Goal: Task Accomplishment & Management: Complete application form

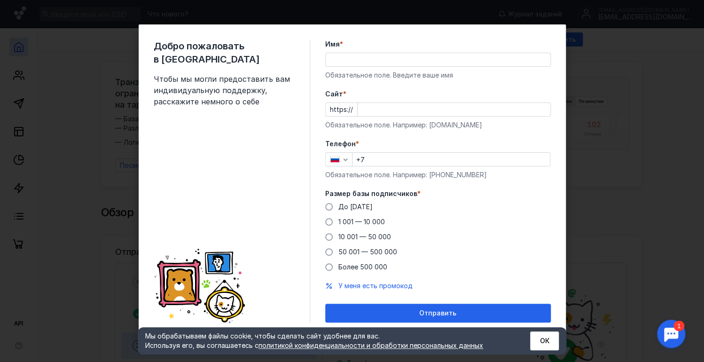
click at [407, 161] on input "+7" at bounding box center [452, 159] width 198 height 13
type input "[PHONE_NUMBER]"
click at [402, 109] on input "Cайт *" at bounding box center [454, 109] width 193 height 13
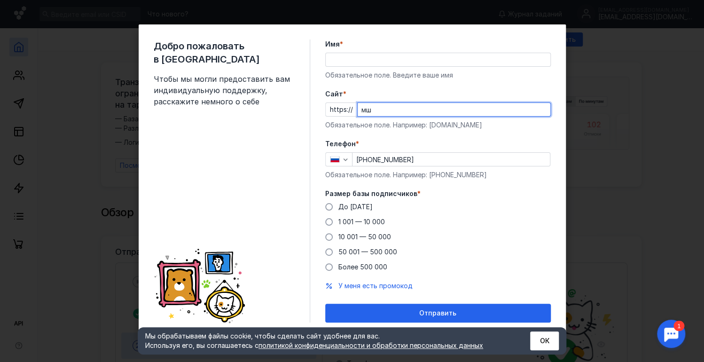
type input "м"
type input "[DOMAIN_NAME]"
click at [351, 208] on span "До [DATE]" at bounding box center [356, 207] width 34 height 8
click at [0, 0] on input "До [DATE]" at bounding box center [0, 0] width 0 height 0
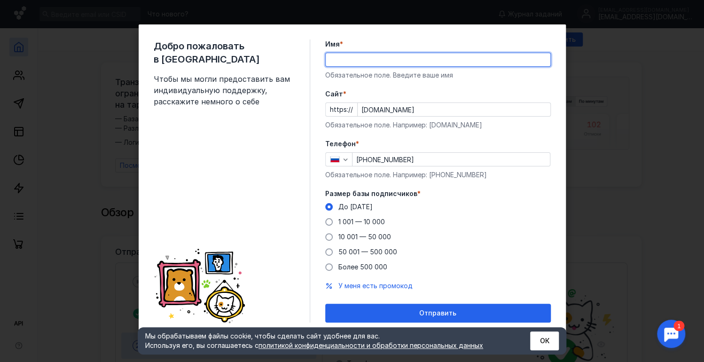
click at [372, 60] on input "Имя *" at bounding box center [438, 59] width 225 height 13
type input "[PERSON_NAME]"
click at [546, 108] on input "[DOMAIN_NAME]" at bounding box center [454, 109] width 193 height 13
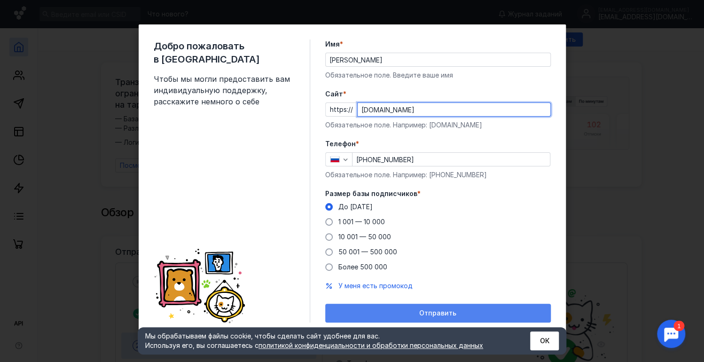
click at [420, 310] on span "Отправить" at bounding box center [437, 313] width 37 height 8
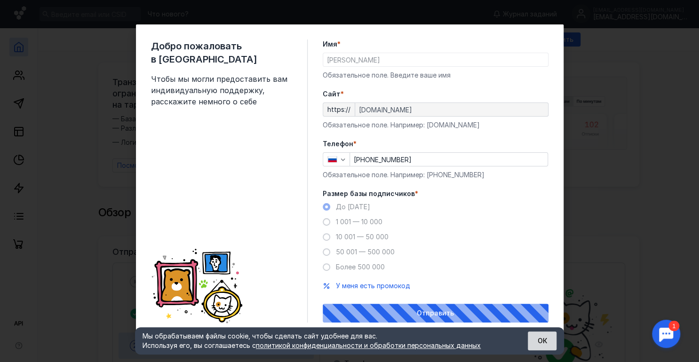
click at [540, 341] on button "ОК" at bounding box center [542, 341] width 29 height 19
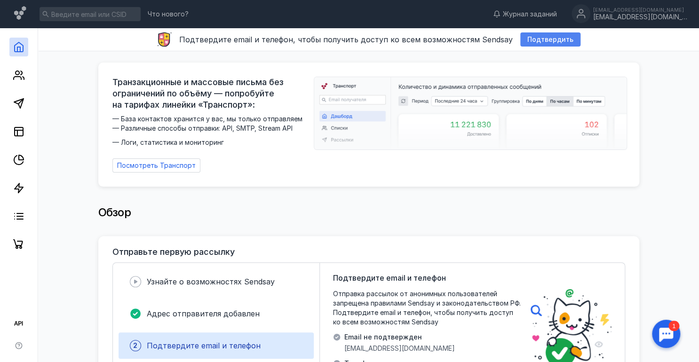
click at [550, 41] on span "Подтвердить" at bounding box center [550, 40] width 46 height 8
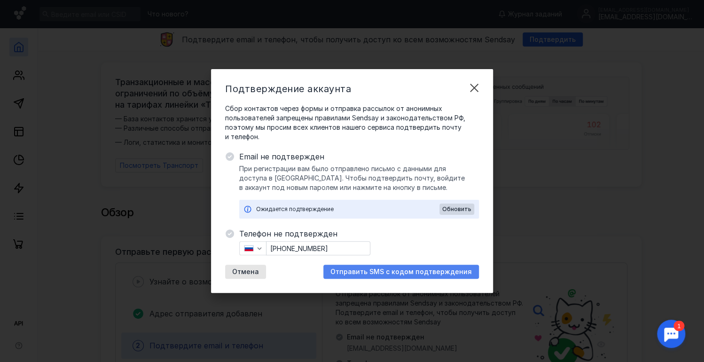
click at [429, 272] on span "Отправить SMS с кодом подтверждения" at bounding box center [402, 272] width 142 height 8
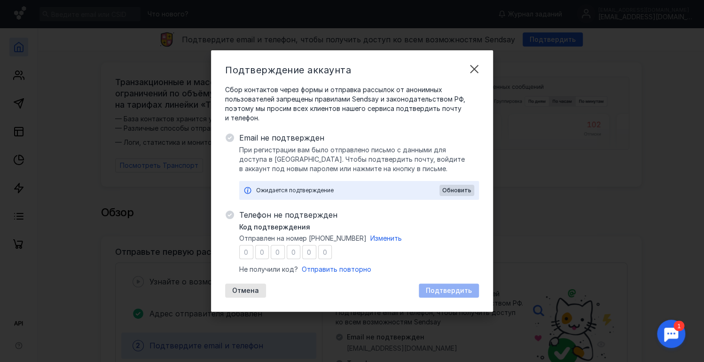
type input "5"
type input "2"
type input "0"
type input "8"
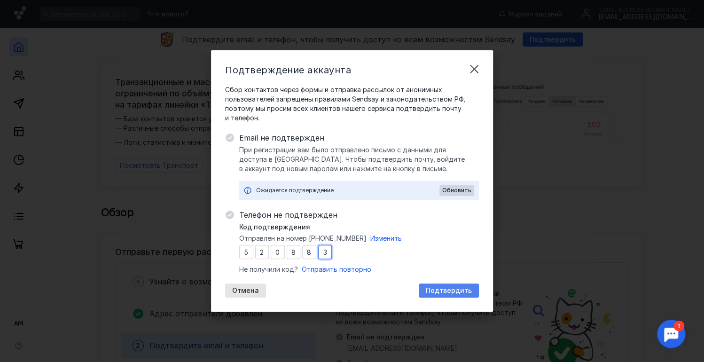
type input "3"
click at [461, 286] on div "Подтвердить" at bounding box center [449, 291] width 60 height 14
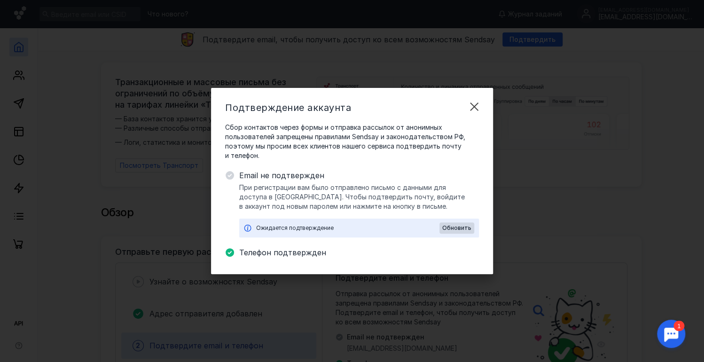
click at [278, 177] on span "Email не подтвержден" at bounding box center [359, 175] width 240 height 11
click at [450, 227] on span "Обновить" at bounding box center [457, 228] width 29 height 7
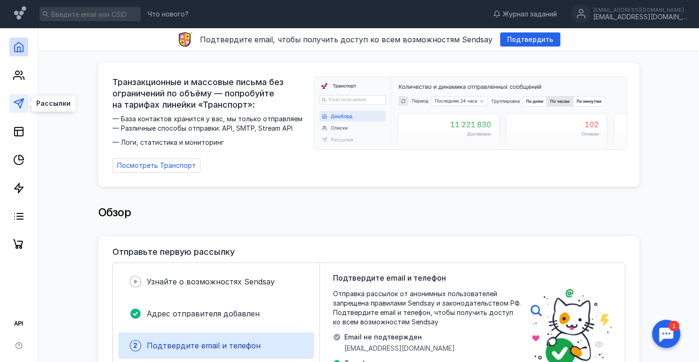
click at [23, 101] on polygon at bounding box center [18, 103] width 9 height 9
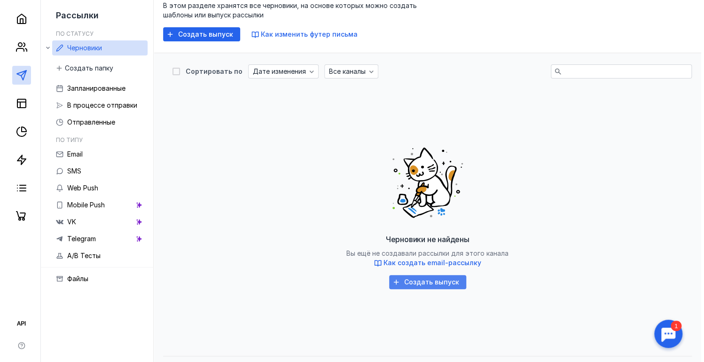
scroll to position [99, 0]
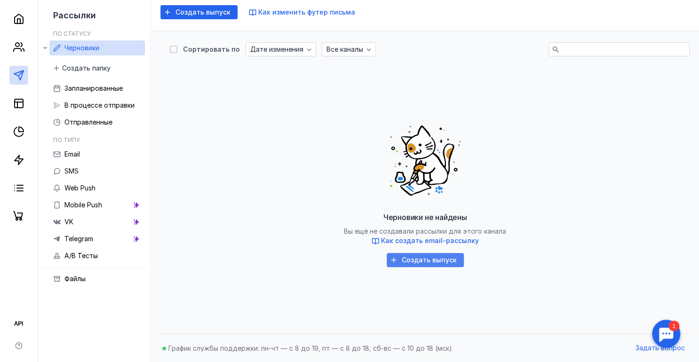
click at [440, 263] on span "Создать выпуск" at bounding box center [429, 260] width 55 height 8
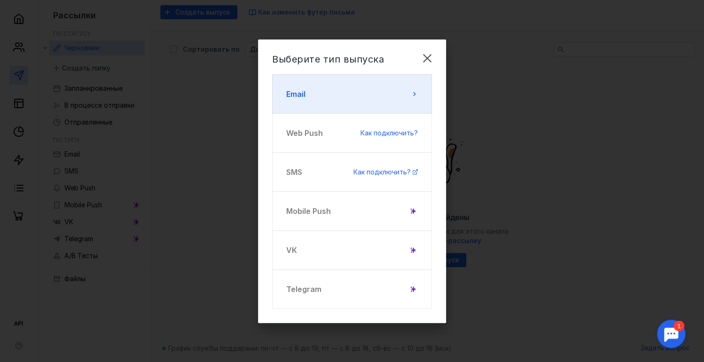
click at [414, 94] on icon at bounding box center [414, 94] width 2 height 4
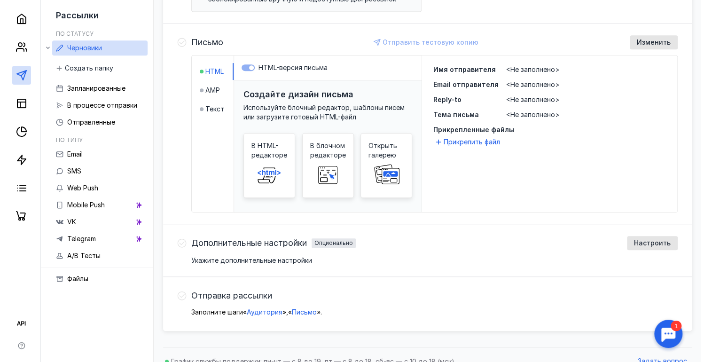
scroll to position [224, 0]
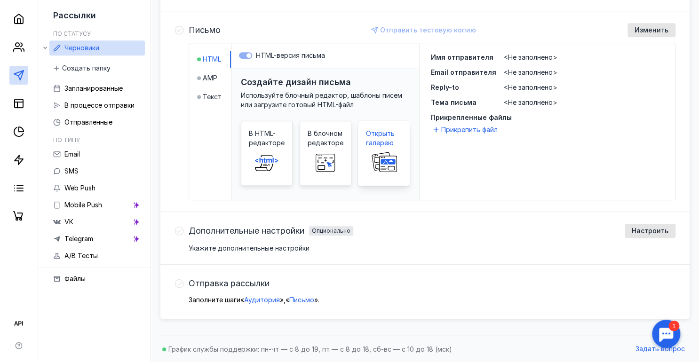
click at [382, 145] on span "Открыть галерею" at bounding box center [384, 138] width 36 height 19
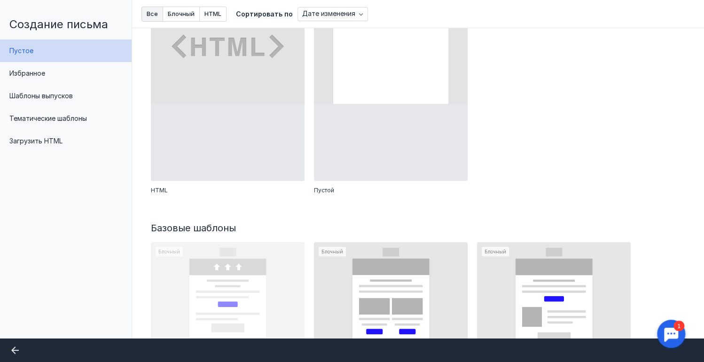
scroll to position [0, 0]
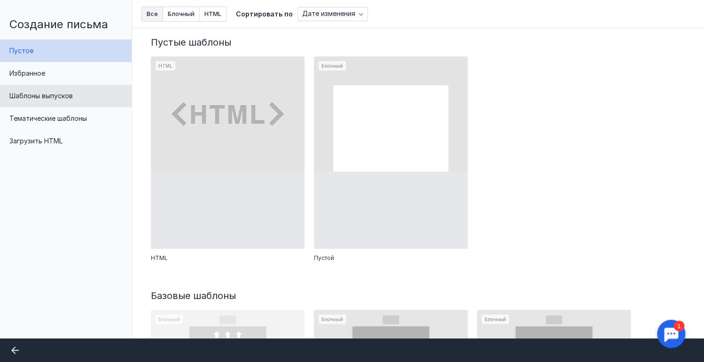
click at [47, 102] on div "Шаблоны выпусков" at bounding box center [66, 96] width 132 height 23
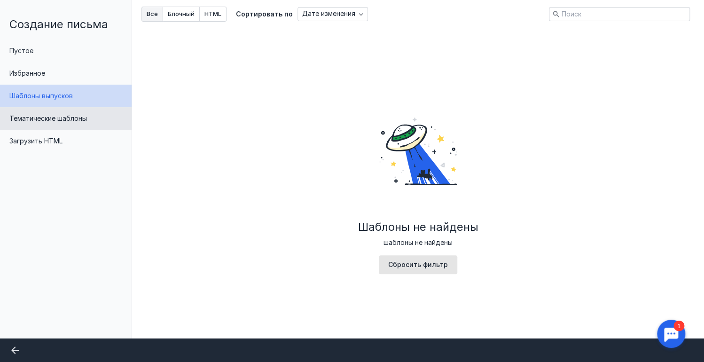
click at [55, 115] on span "Тематические шаблоны" at bounding box center [48, 118] width 78 height 8
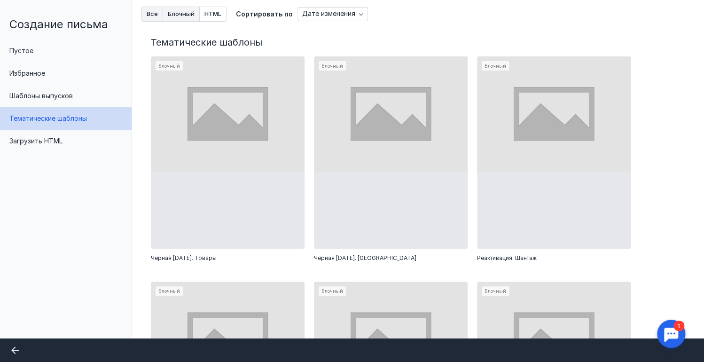
click at [183, 11] on span "Блочный" at bounding box center [181, 14] width 27 height 6
click at [216, 17] on span "HTML" at bounding box center [213, 14] width 17 height 6
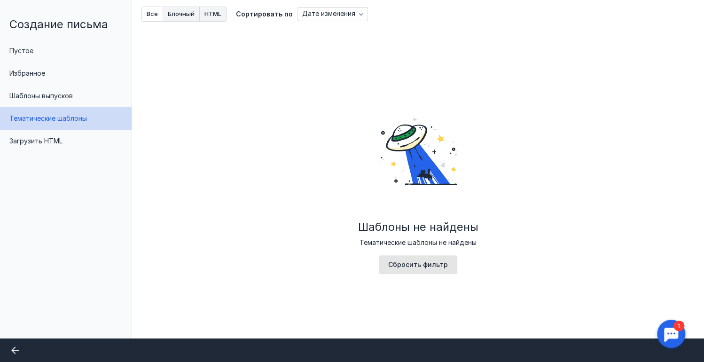
click at [190, 16] on span "Блочный" at bounding box center [181, 14] width 27 height 6
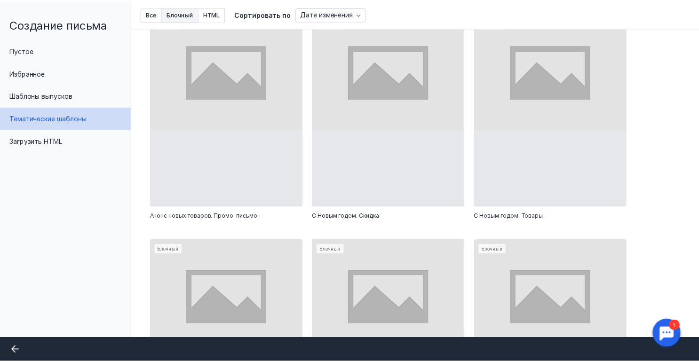
scroll to position [1948, 0]
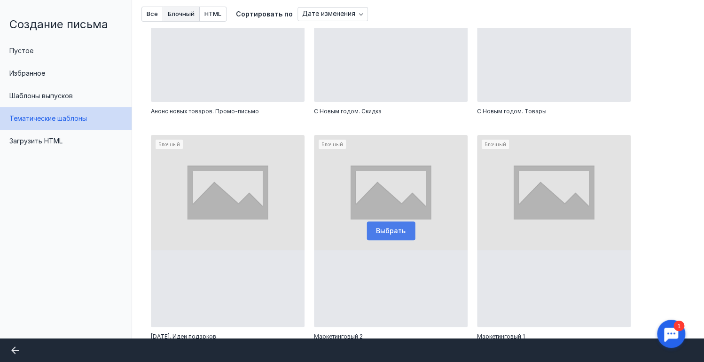
click at [391, 227] on span "Выбрать" at bounding box center [391, 231] width 30 height 8
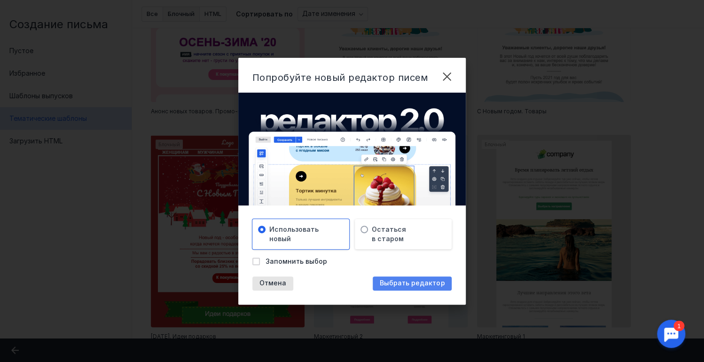
click at [424, 279] on span "Выбрать редактор" at bounding box center [412, 283] width 65 height 8
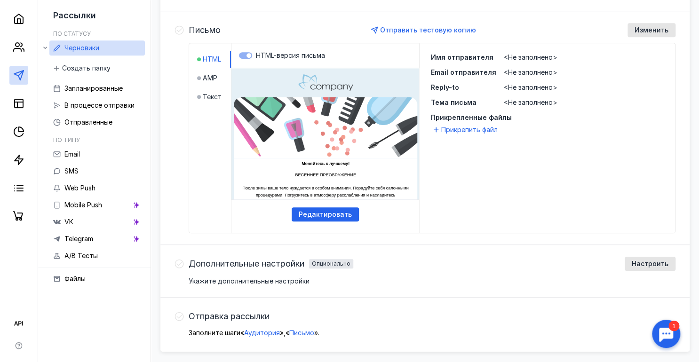
click at [524, 56] on span "<Не заполнено>" at bounding box center [531, 57] width 54 height 8
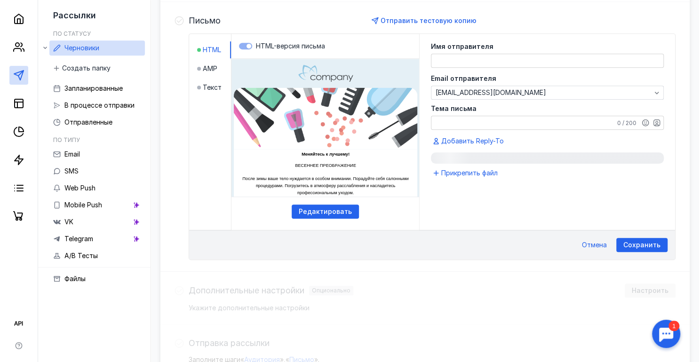
scroll to position [234, 0]
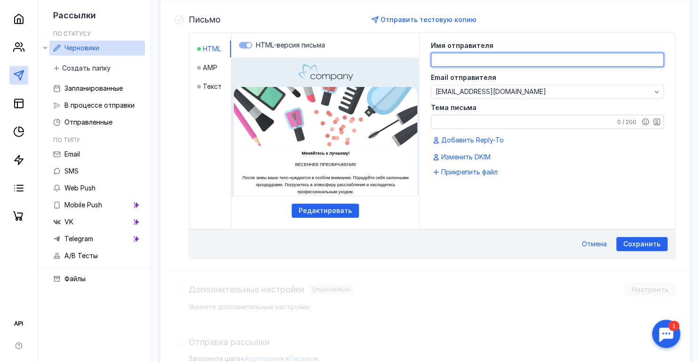
click at [478, 55] on textarea at bounding box center [547, 59] width 232 height 13
type textarea "[EMAIL_ADDRESS][DOMAIN_NAME]"
click at [638, 245] on span "Сохранить" at bounding box center [641, 244] width 37 height 8
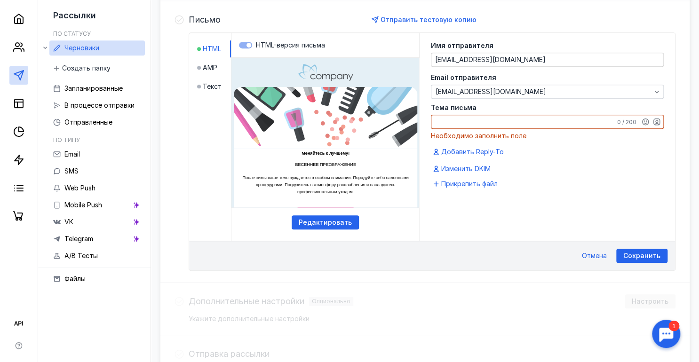
click at [493, 123] on textarea "Тема письма" at bounding box center [547, 121] width 232 height 13
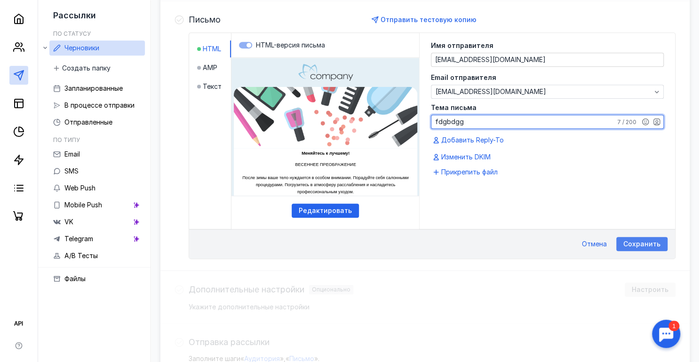
type textarea "fdgbdgg"
click at [643, 245] on span "Сохранить" at bounding box center [641, 244] width 37 height 8
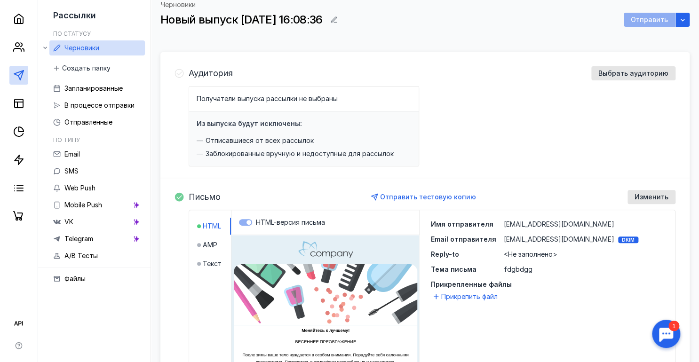
scroll to position [31, 0]
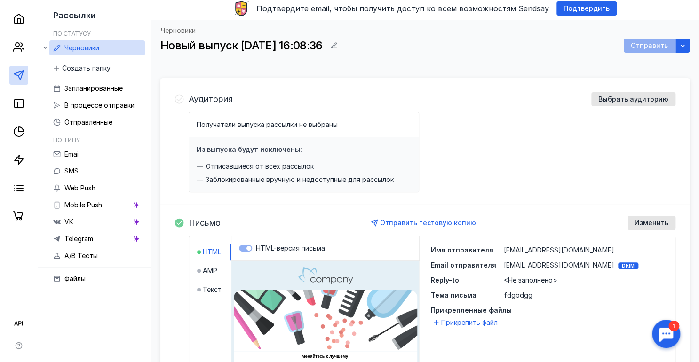
click at [648, 50] on div "Отправить" at bounding box center [649, 46] width 51 height 14
click at [648, 49] on div "Отправить" at bounding box center [649, 46] width 51 height 14
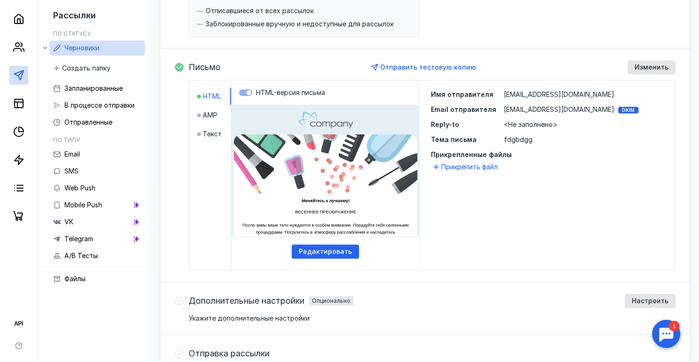
scroll to position [182, 0]
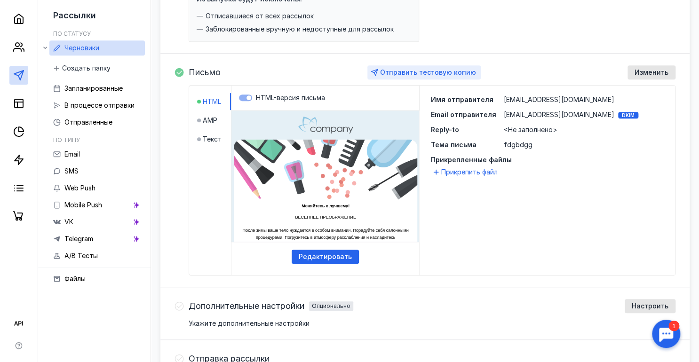
click at [441, 69] on span "Отправить тестовую копию" at bounding box center [428, 72] width 96 height 8
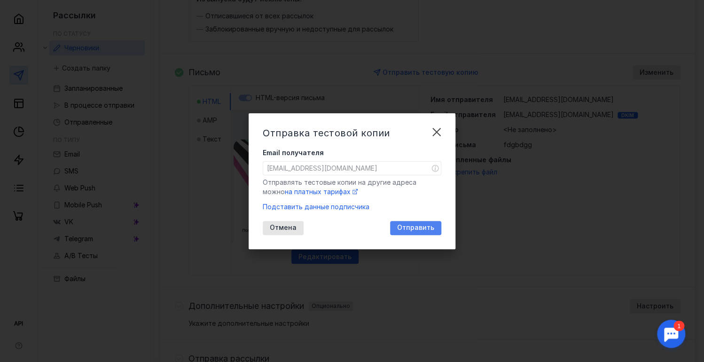
click at [418, 231] on div "Отправить" at bounding box center [415, 228] width 51 height 14
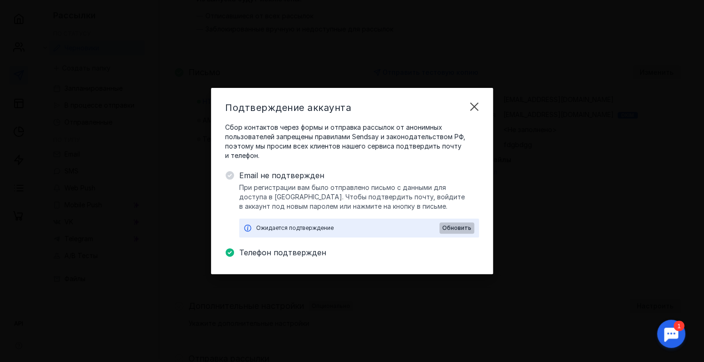
click at [463, 231] on div "Обновить" at bounding box center [457, 227] width 35 height 11
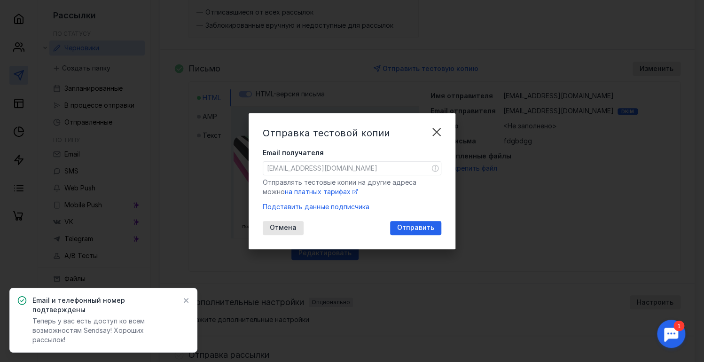
click at [421, 225] on span "Отправить" at bounding box center [415, 228] width 37 height 8
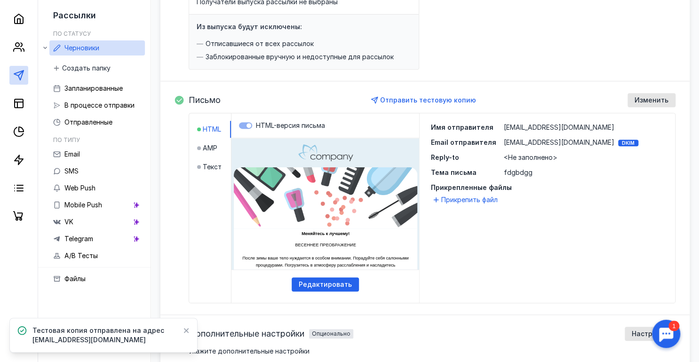
scroll to position [140, 0]
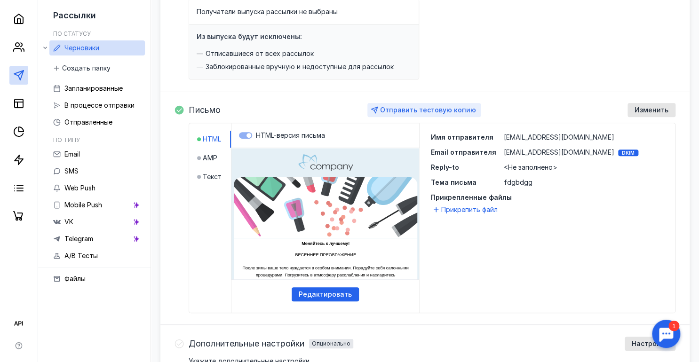
click at [434, 108] on span "Отправить тестовую копию" at bounding box center [428, 110] width 96 height 8
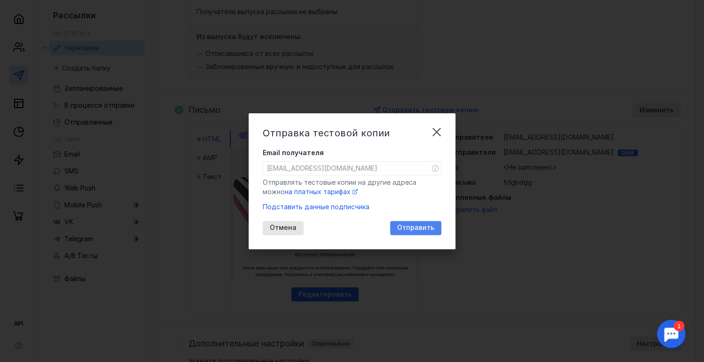
click at [431, 228] on span "Отправить" at bounding box center [415, 228] width 37 height 8
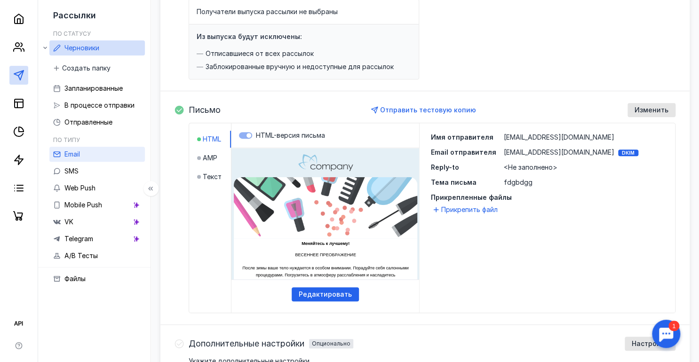
click at [83, 159] on link "Email" at bounding box center [96, 154] width 95 height 15
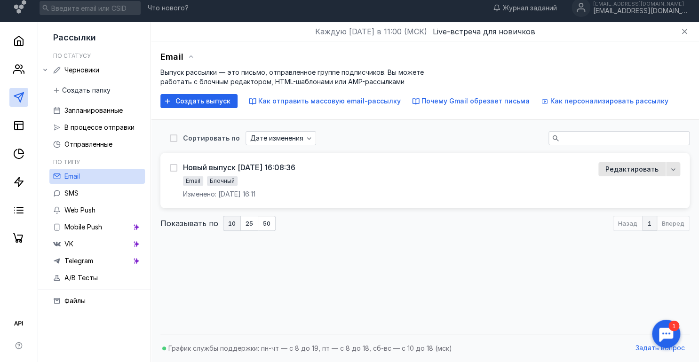
scroll to position [6, 0]
click at [287, 102] on span "Как отправить массовую email-рассылку" at bounding box center [329, 101] width 142 height 8
click at [220, 101] on span "Создать выпуск" at bounding box center [202, 102] width 55 height 8
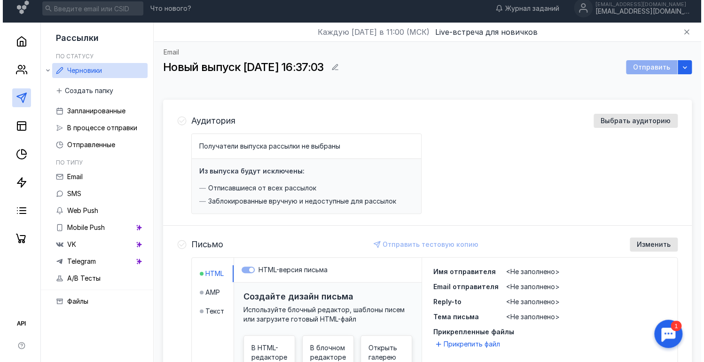
scroll to position [156, 0]
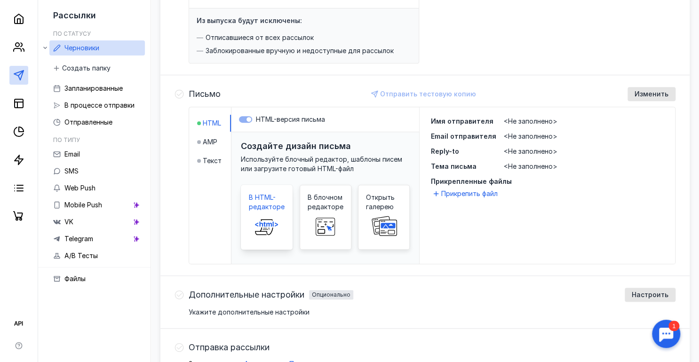
click at [266, 206] on span "В HTML-редакторе" at bounding box center [267, 202] width 36 height 19
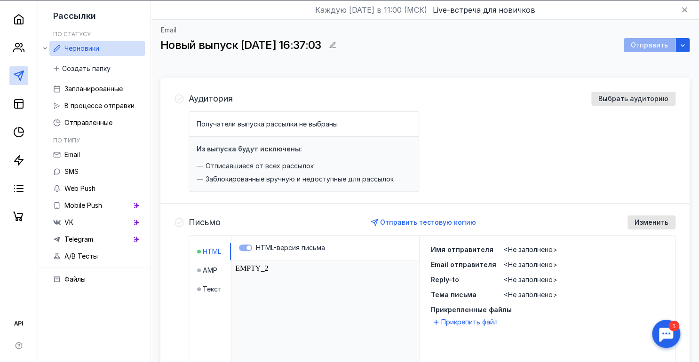
scroll to position [27, 0]
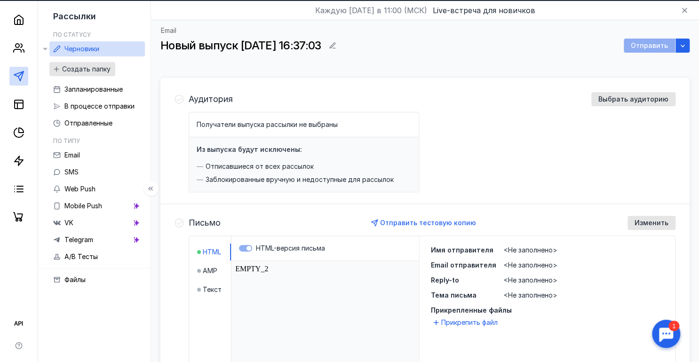
click at [82, 71] on span "Создать папку" at bounding box center [86, 69] width 48 height 8
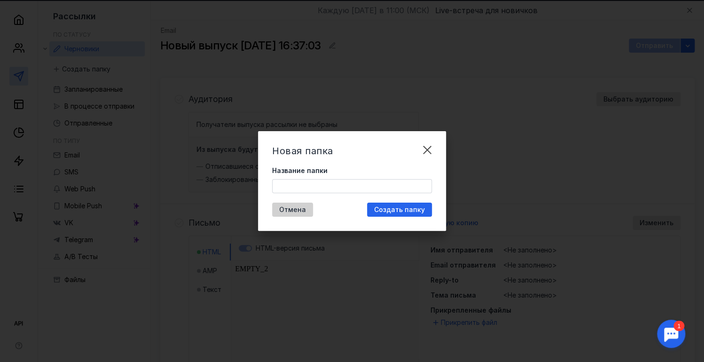
click at [299, 209] on span "Отмена" at bounding box center [292, 210] width 27 height 8
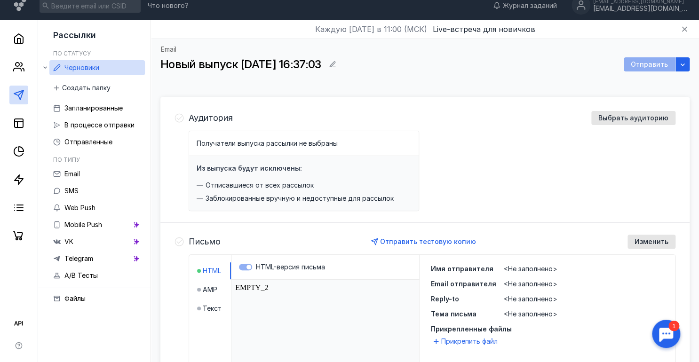
scroll to position [0, 0]
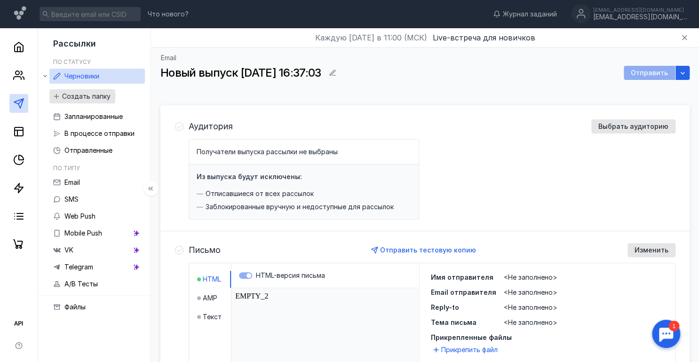
click at [64, 97] on span "Создать папку" at bounding box center [86, 97] width 48 height 8
click at [100, 137] on span "В процессе отправки" at bounding box center [99, 133] width 70 height 8
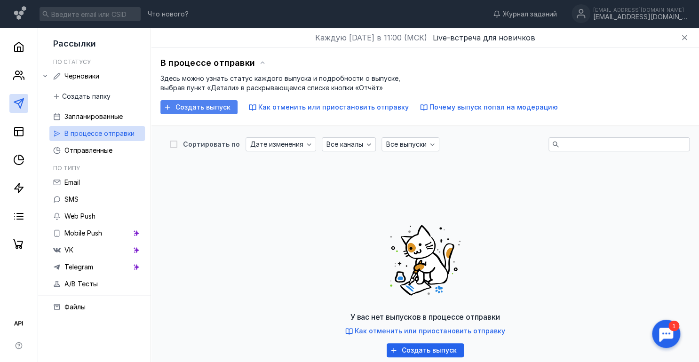
click at [207, 108] on span "Создать выпуск" at bounding box center [202, 107] width 55 height 8
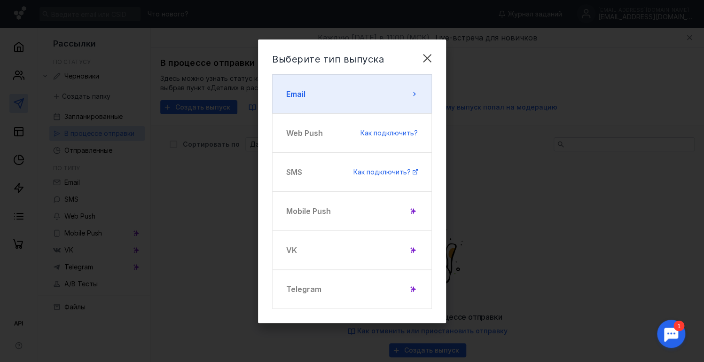
click at [408, 91] on button "Email" at bounding box center [352, 94] width 160 height 40
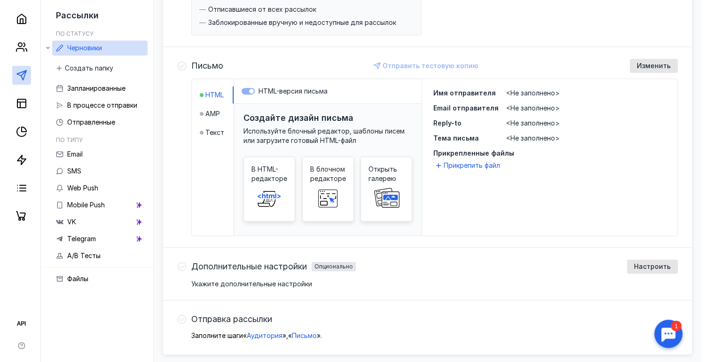
scroll to position [220, 0]
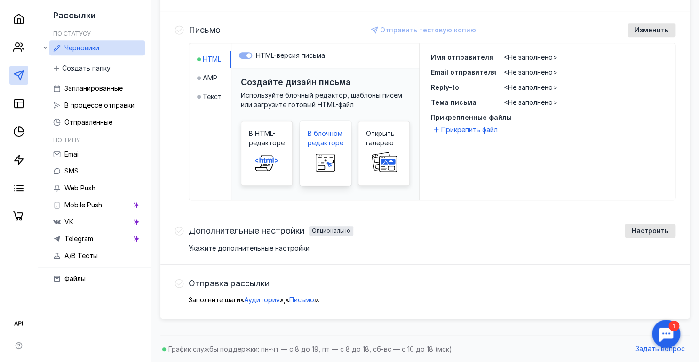
click at [324, 142] on span "В блочном редакторе" at bounding box center [326, 138] width 36 height 19
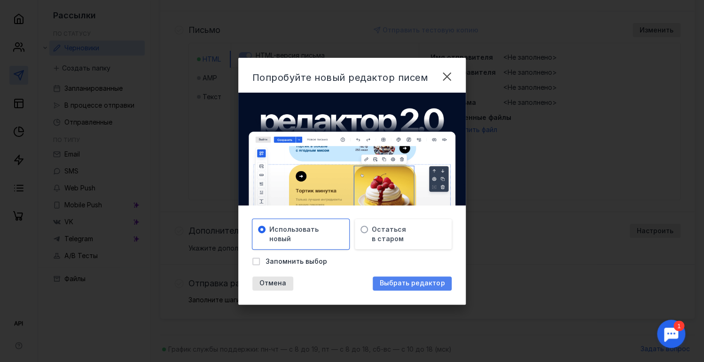
click at [416, 284] on span "Выбрать редактор" at bounding box center [412, 283] width 65 height 8
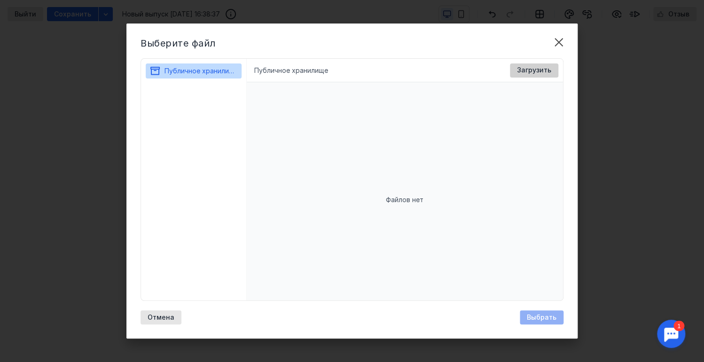
click at [529, 72] on span "Загрузить" at bounding box center [534, 70] width 34 height 8
